Goal: Find specific page/section: Find specific page/section

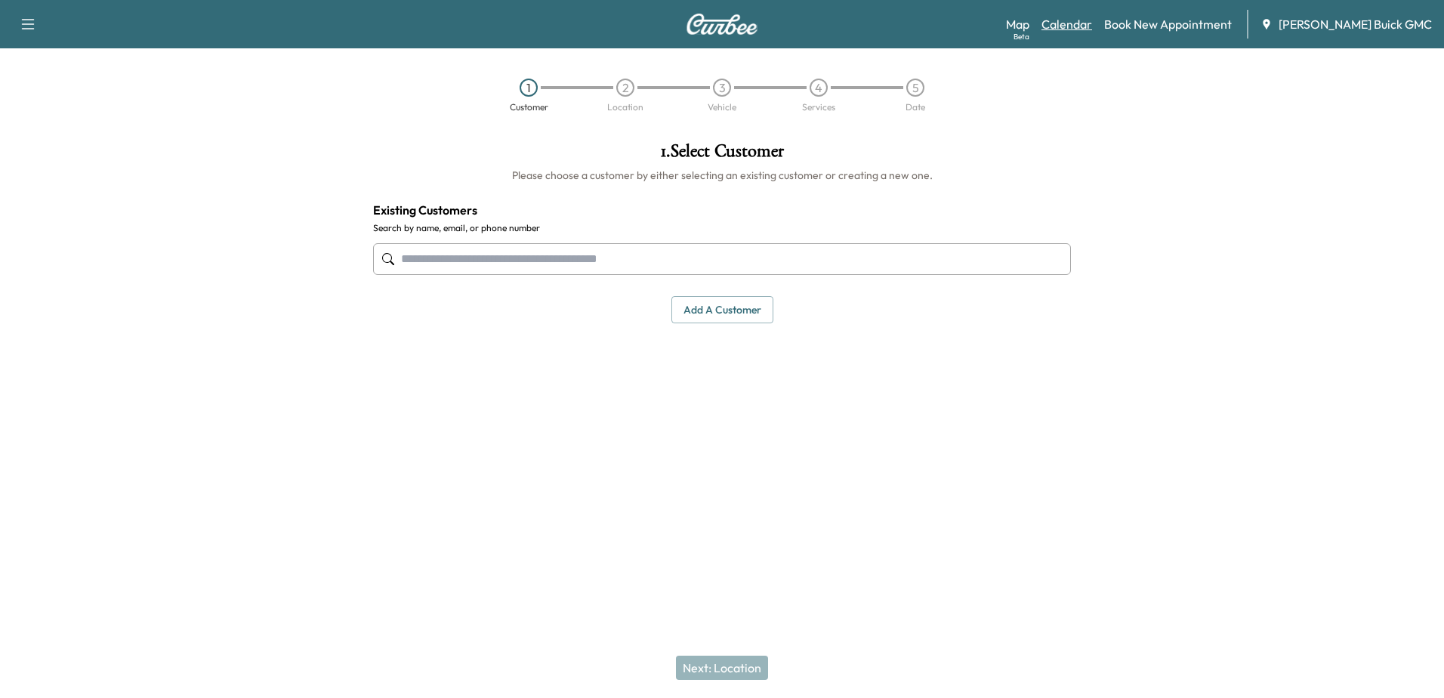
click at [1089, 26] on link "Calendar" at bounding box center [1067, 24] width 51 height 18
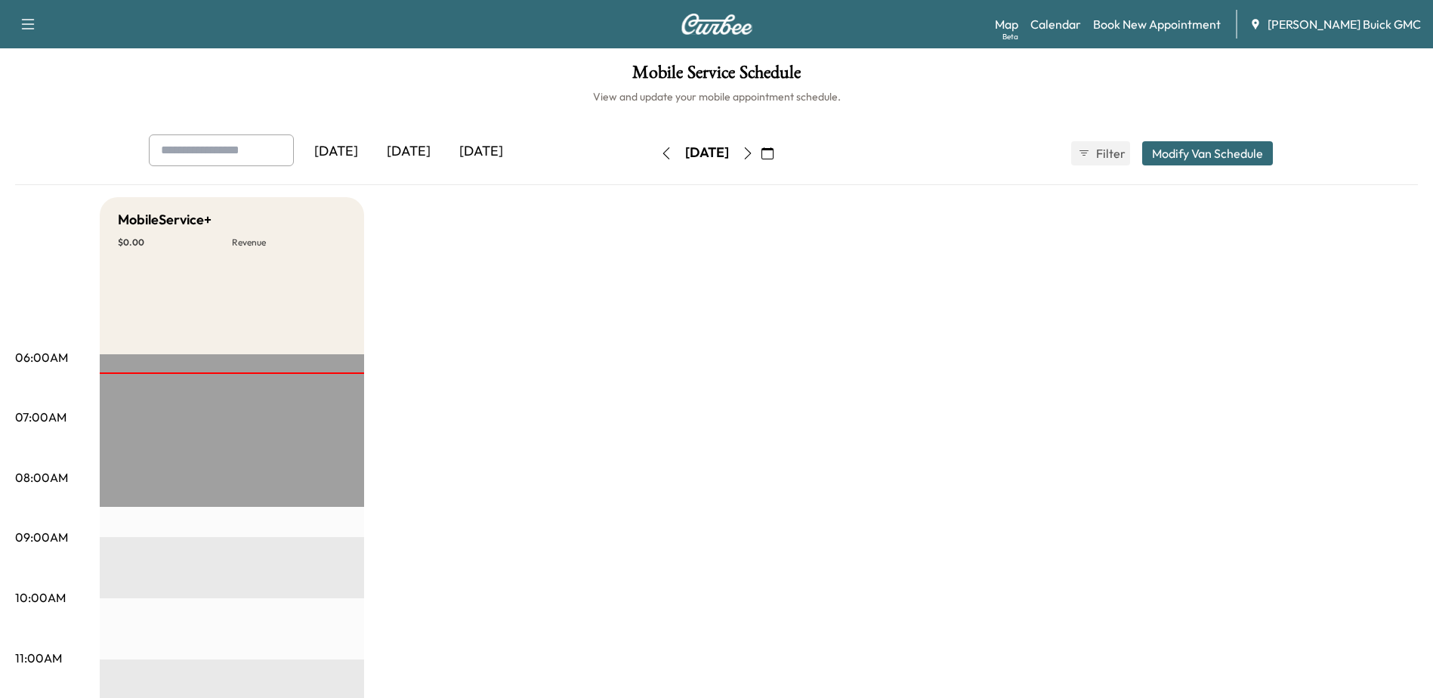
click at [761, 159] on button "button" at bounding box center [748, 153] width 26 height 24
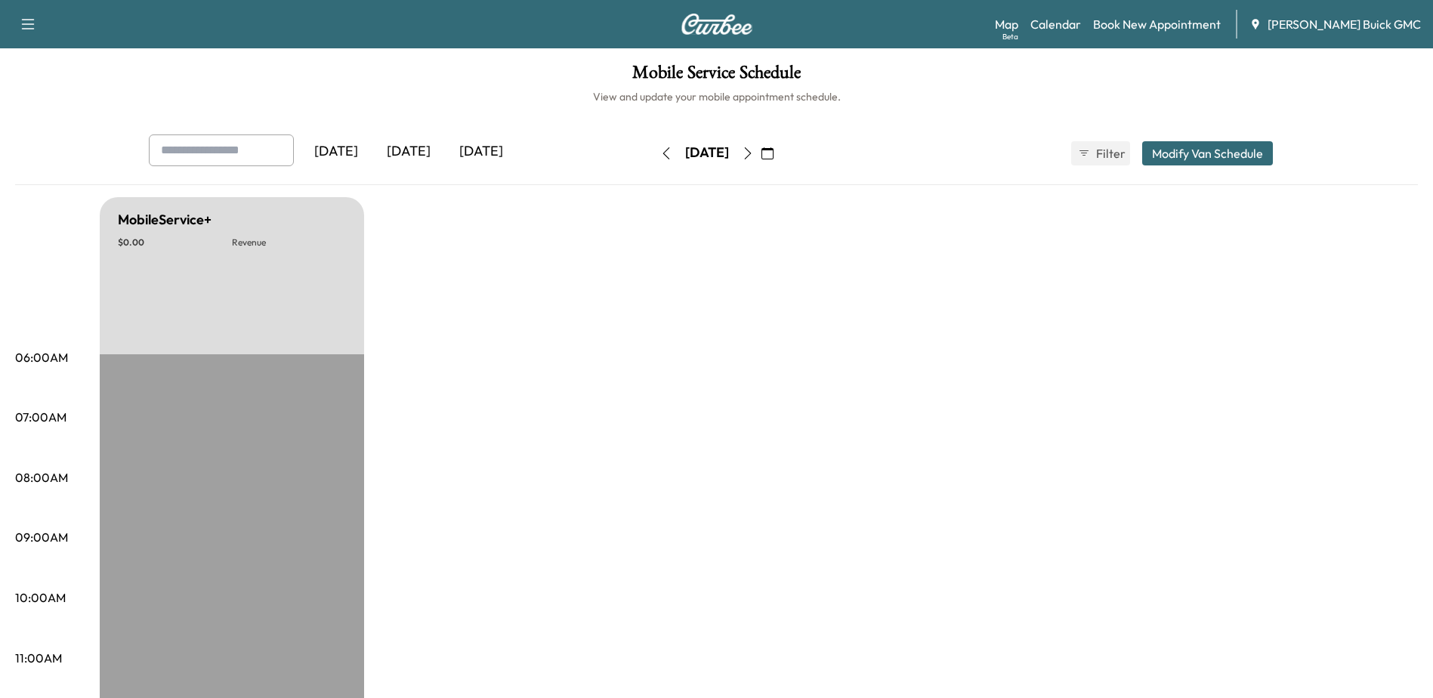
click at [754, 156] on icon "button" at bounding box center [748, 153] width 12 height 12
